Goal: Transaction & Acquisition: Purchase product/service

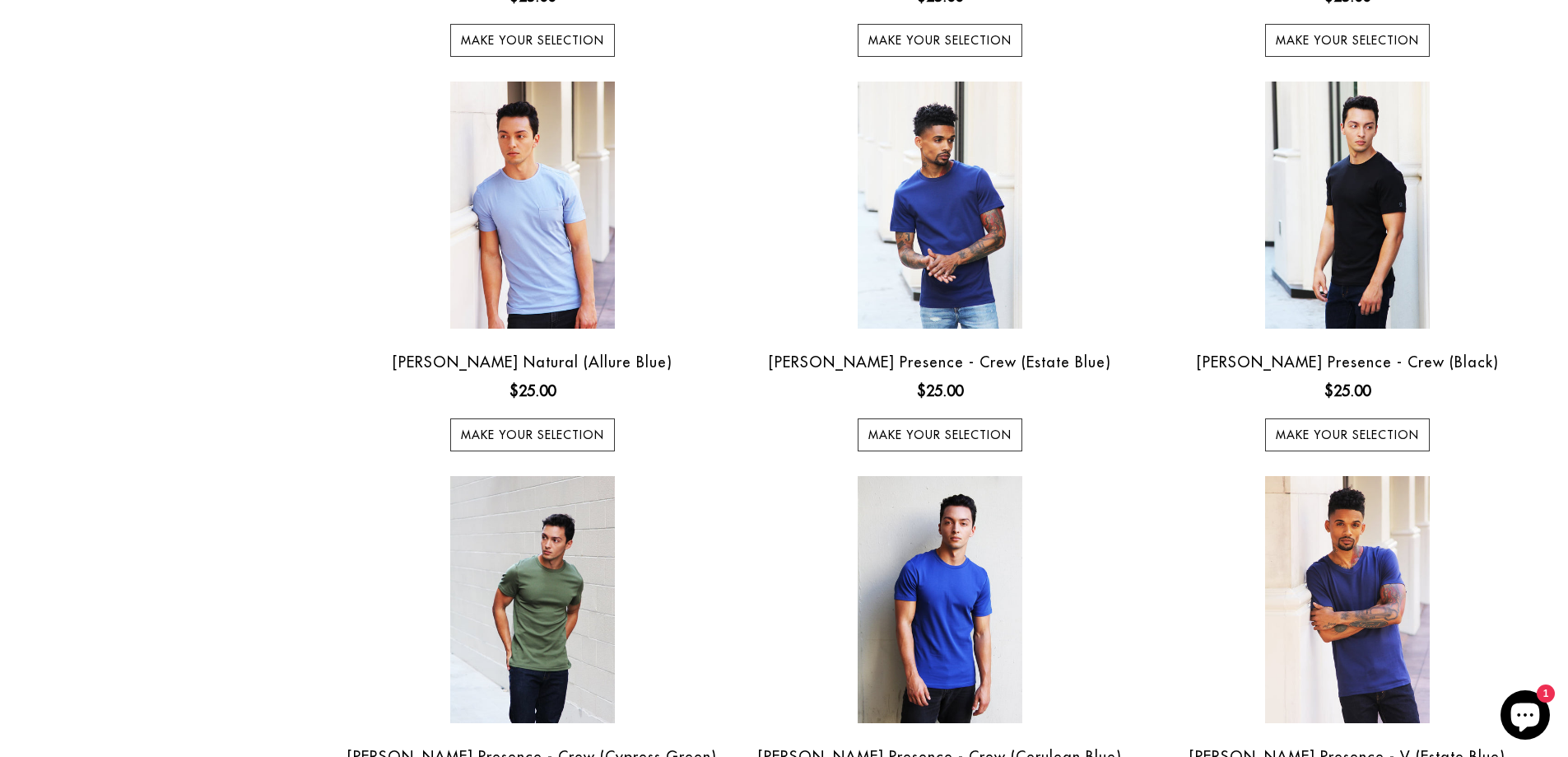
scroll to position [494, 0]
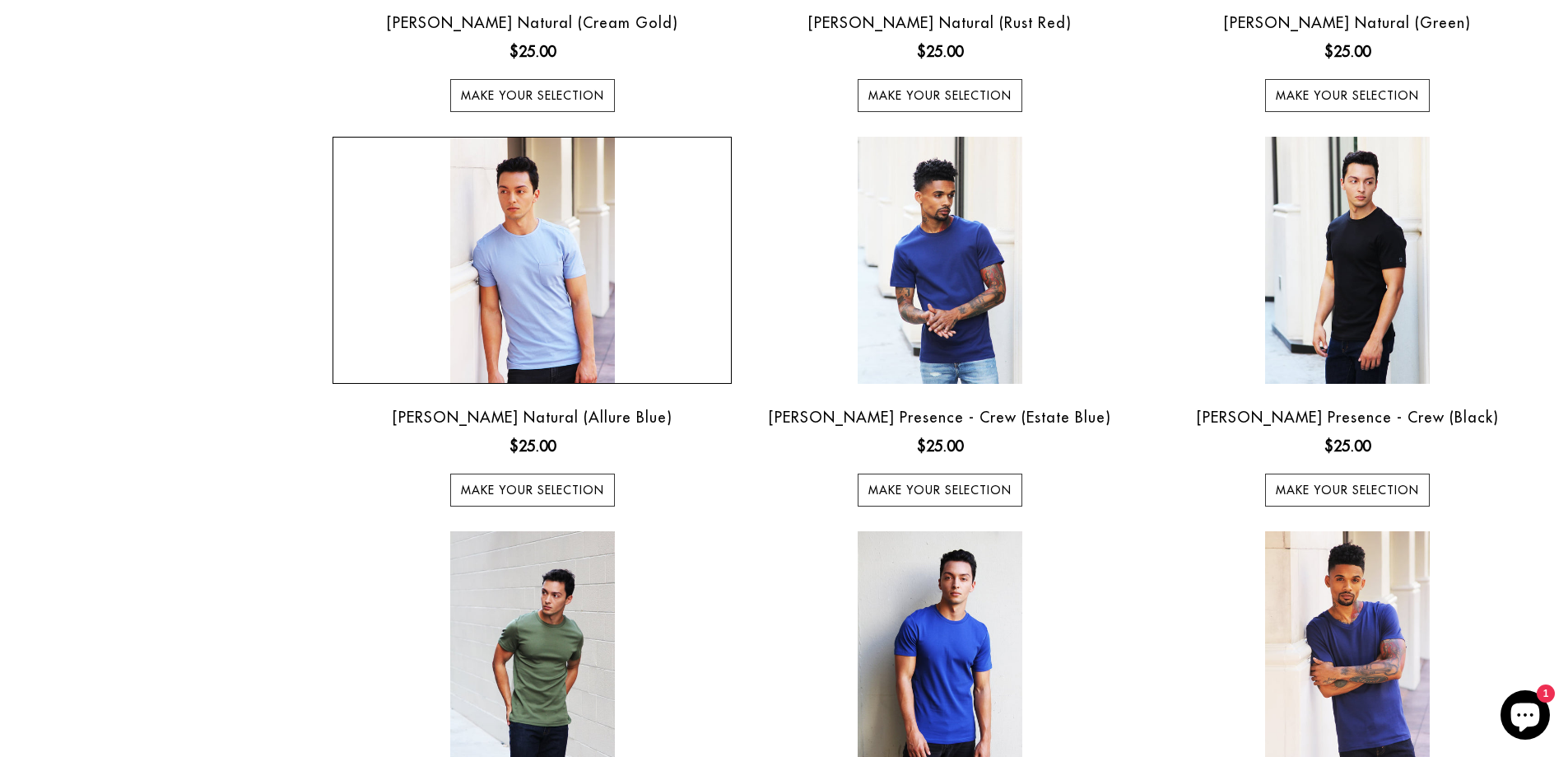
click at [509, 263] on img at bounding box center [533, 260] width 165 height 248
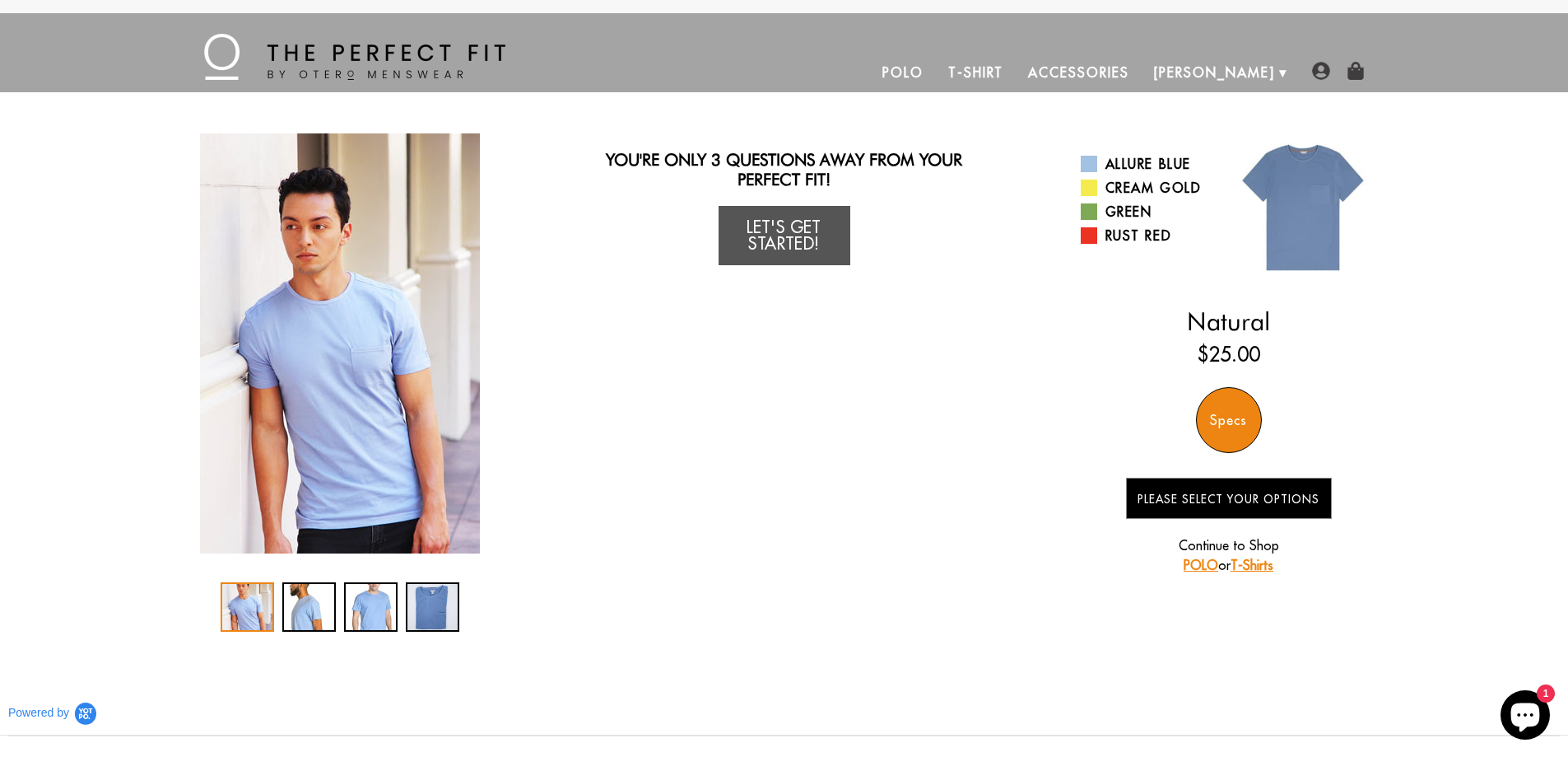
click at [1220, 416] on div "Specs" at bounding box center [1229, 419] width 66 height 66
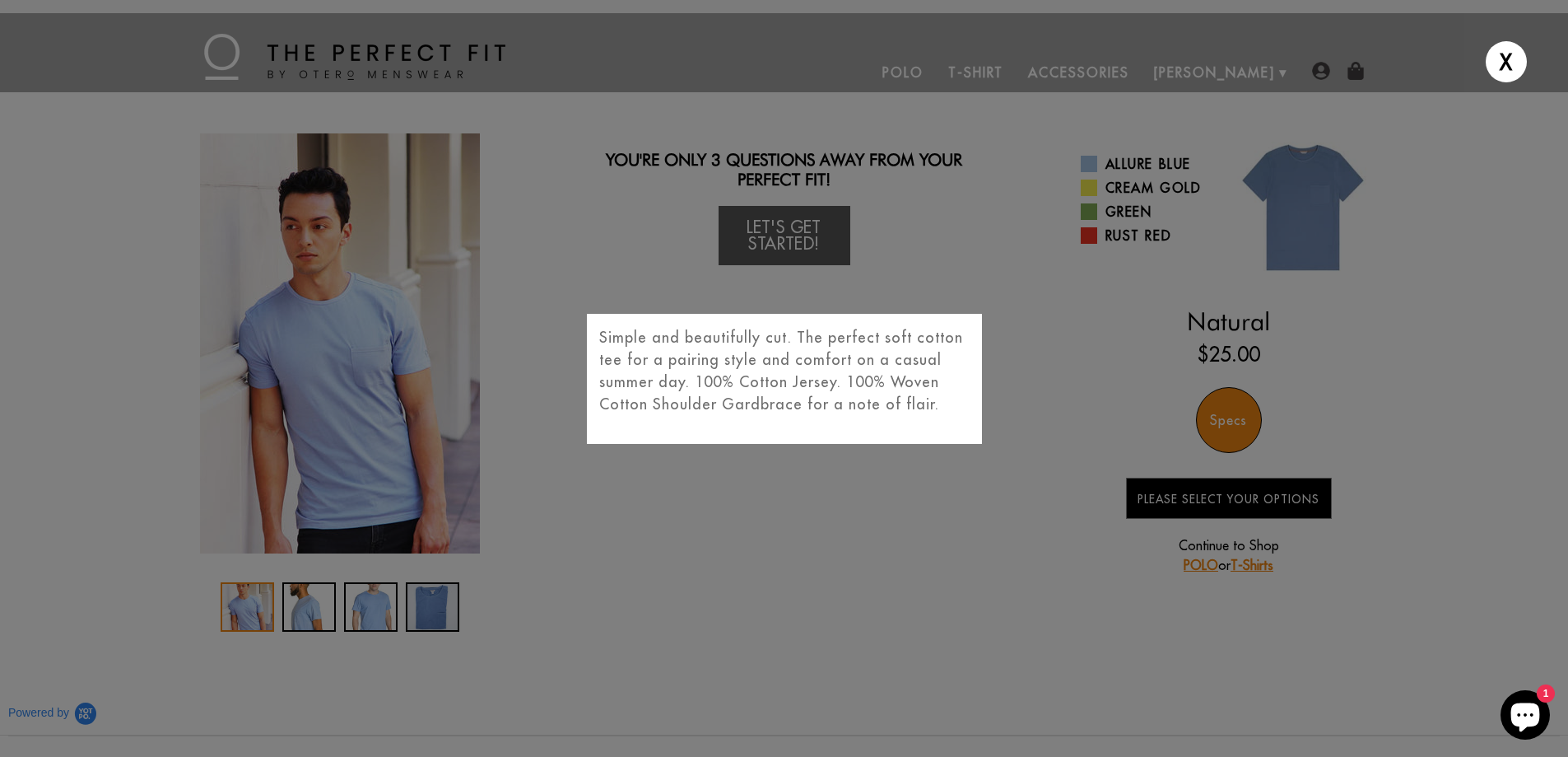
click at [846, 539] on div "X Simple and beautifully cut. The perfect soft cotton tee for a pairing style a…" at bounding box center [784, 378] width 1568 height 757
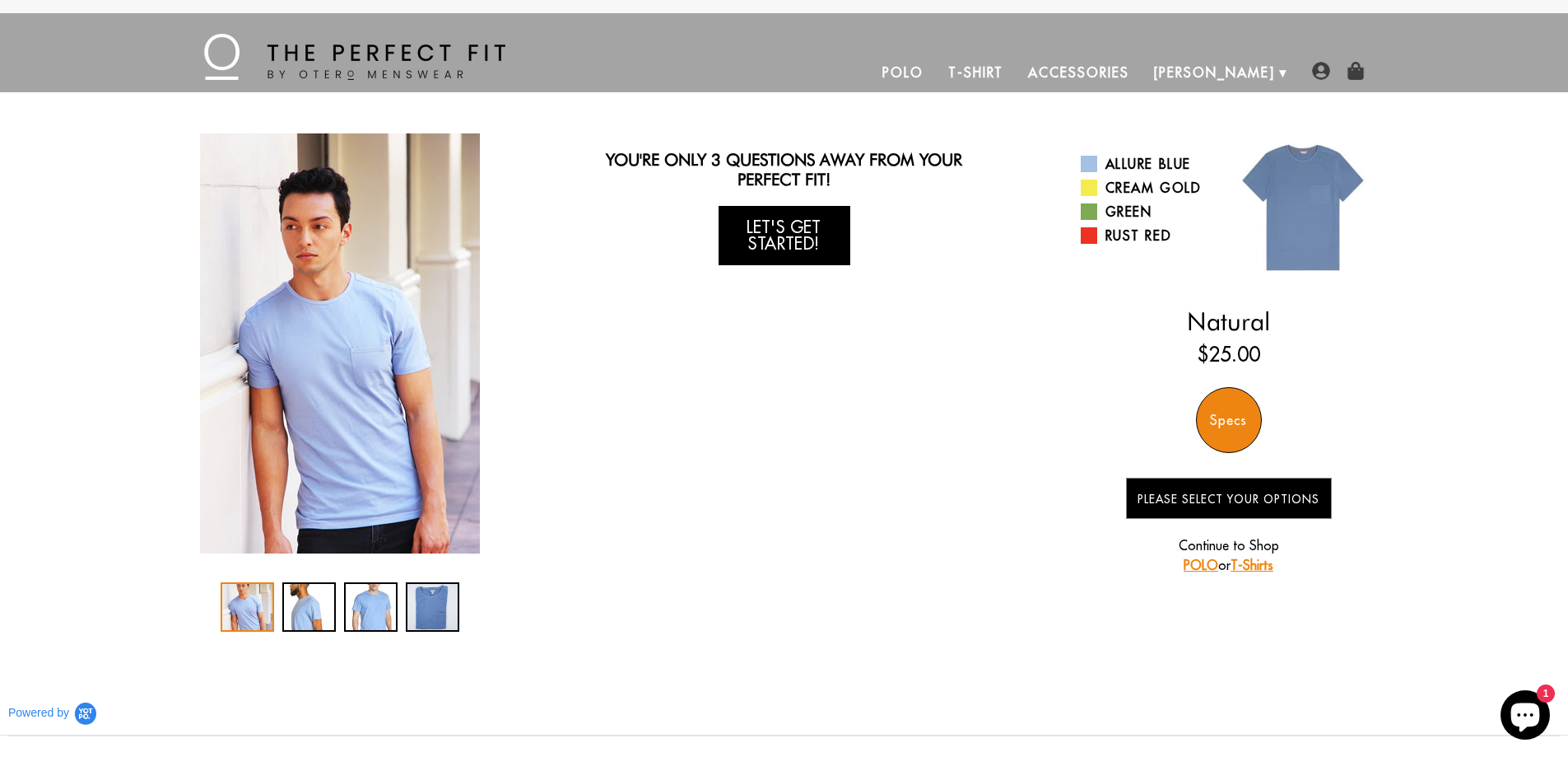
click at [779, 225] on link "Let's Get Started!" at bounding box center [784, 236] width 131 height 59
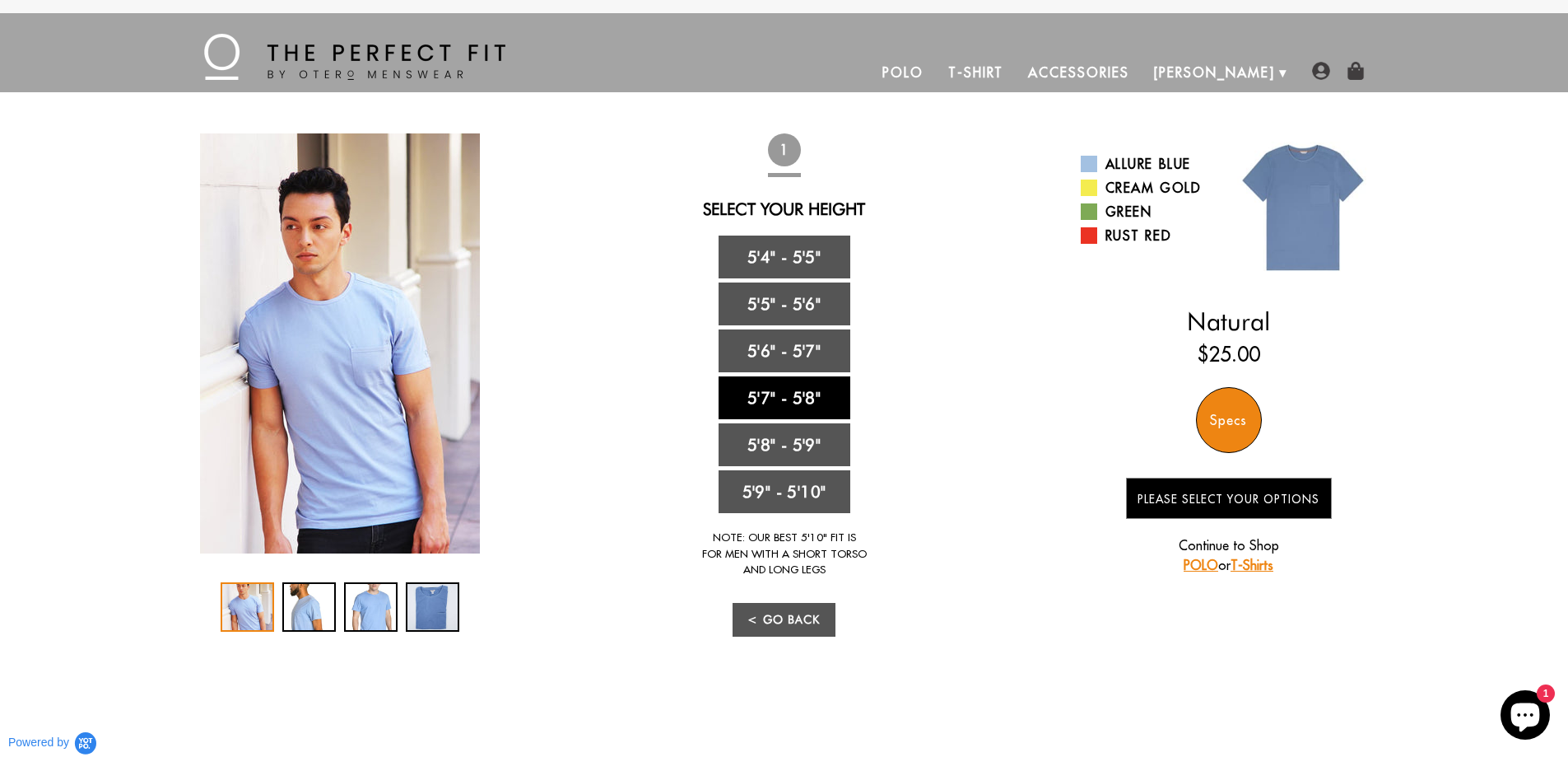
click at [788, 387] on link "5'7" - 5'8"" at bounding box center [784, 398] width 131 height 43
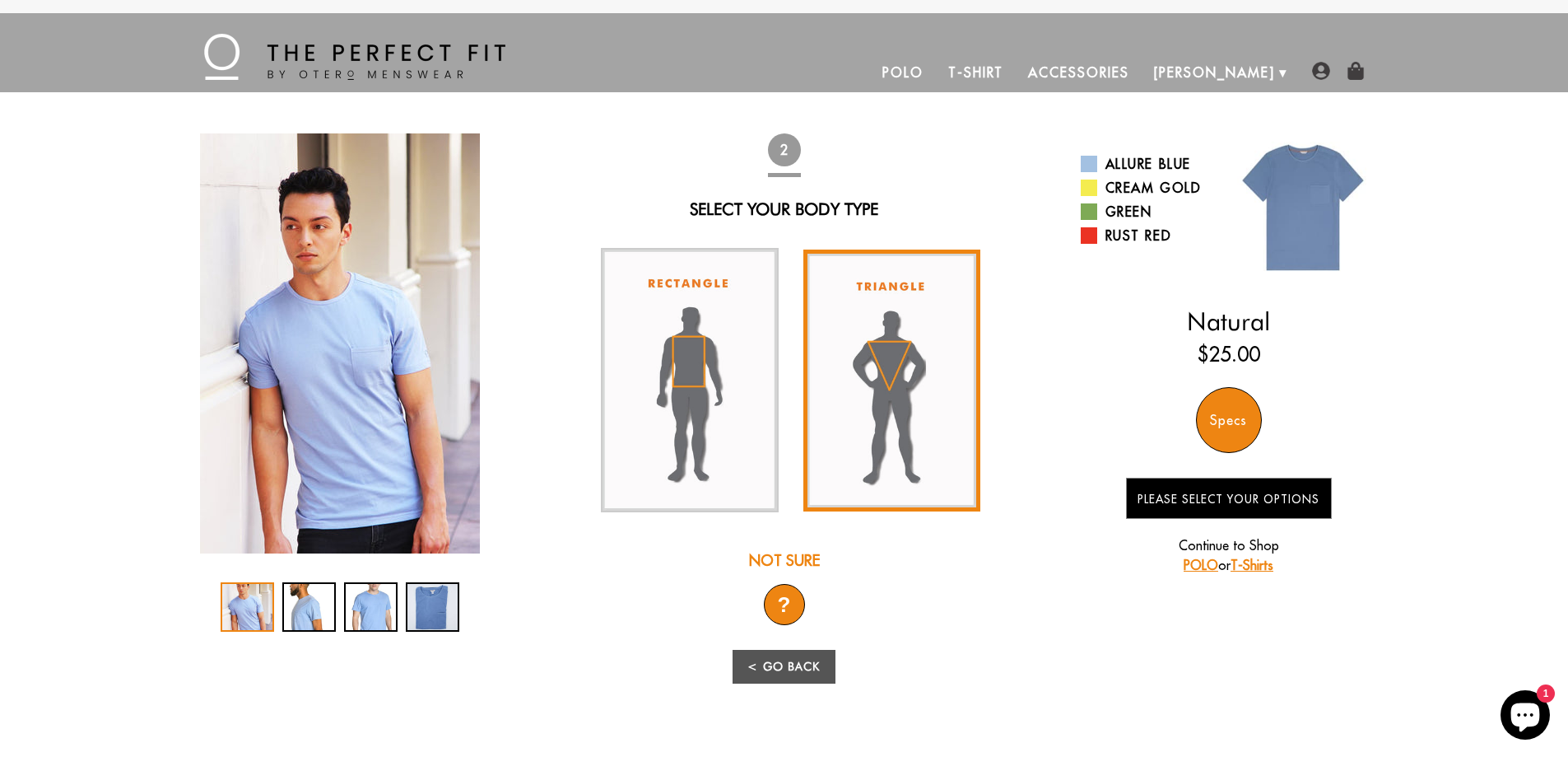
click at [889, 392] on img at bounding box center [892, 380] width 178 height 262
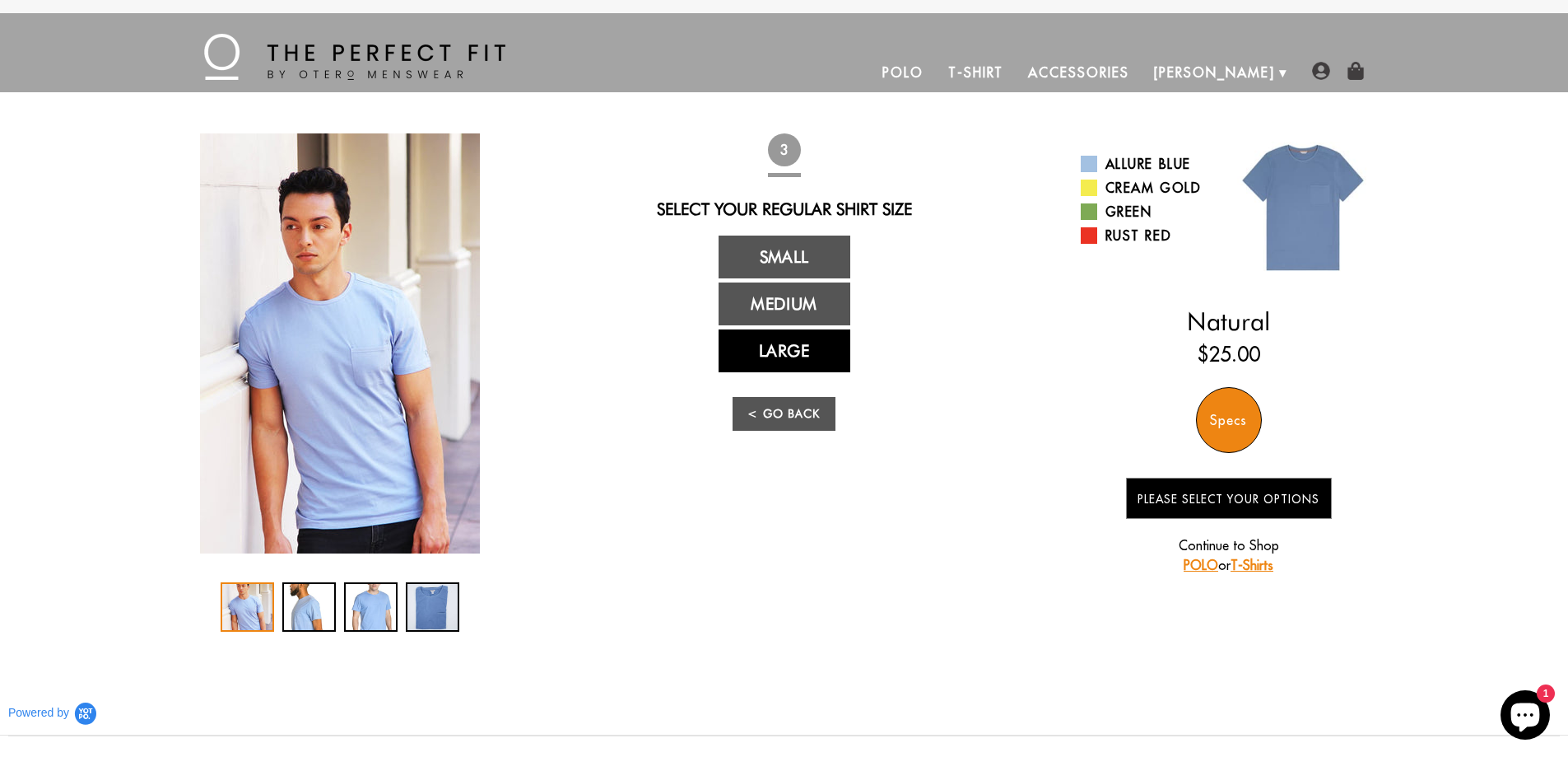
click at [768, 356] on link "Large" at bounding box center [784, 351] width 131 height 43
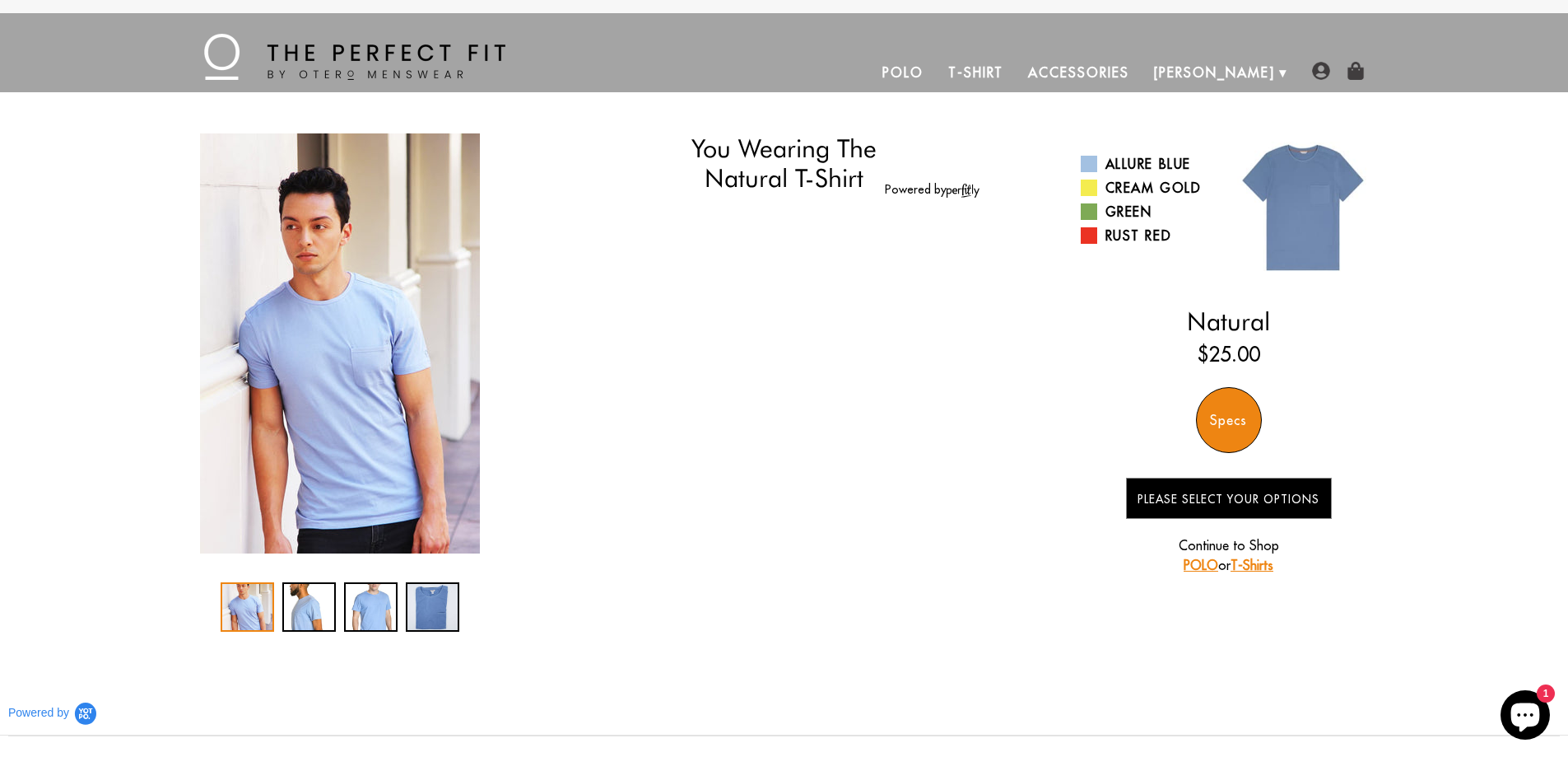
select select "57-58"
select select "triangle"
select select "L"
